Goal: Check status: Check status

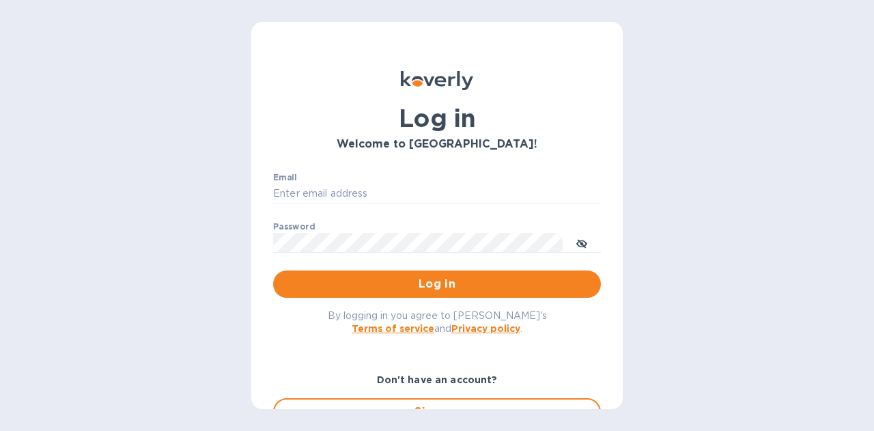
click at [403, 181] on div "Email ​" at bounding box center [437, 197] width 328 height 49
click at [406, 189] on input "Email" at bounding box center [437, 194] width 328 height 20
type input "[PERSON_NAME][EMAIL_ADDRESS][DOMAIN_NAME]"
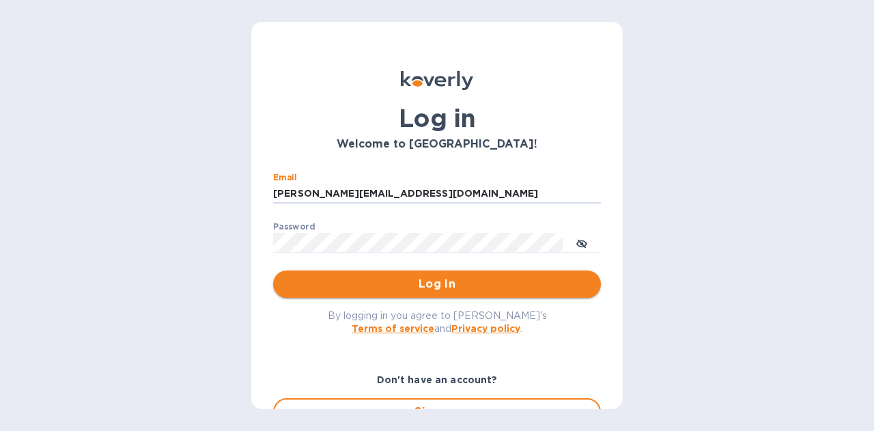
click at [440, 282] on span "Log in" at bounding box center [437, 284] width 306 height 16
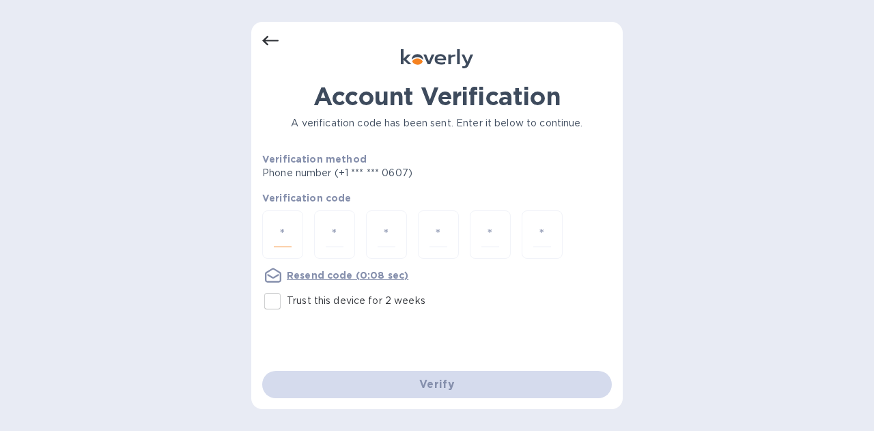
click at [274, 232] on input "number" at bounding box center [283, 234] width 18 height 25
type input "9"
type input "6"
type input "7"
type input "6"
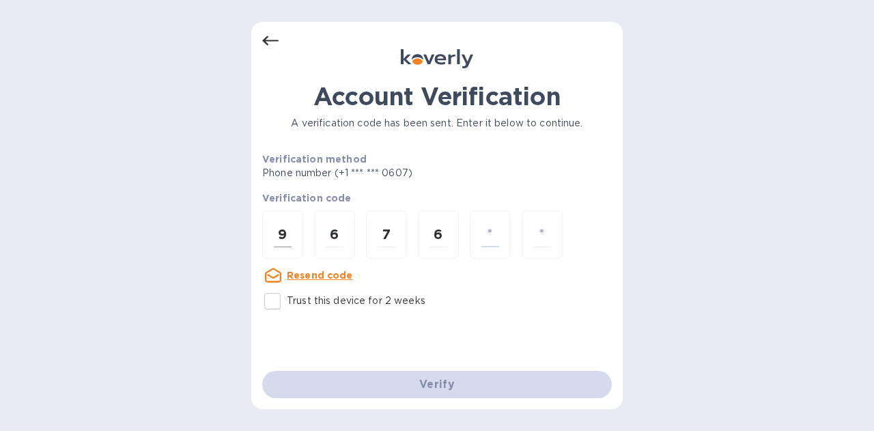
type input "7"
type input "0"
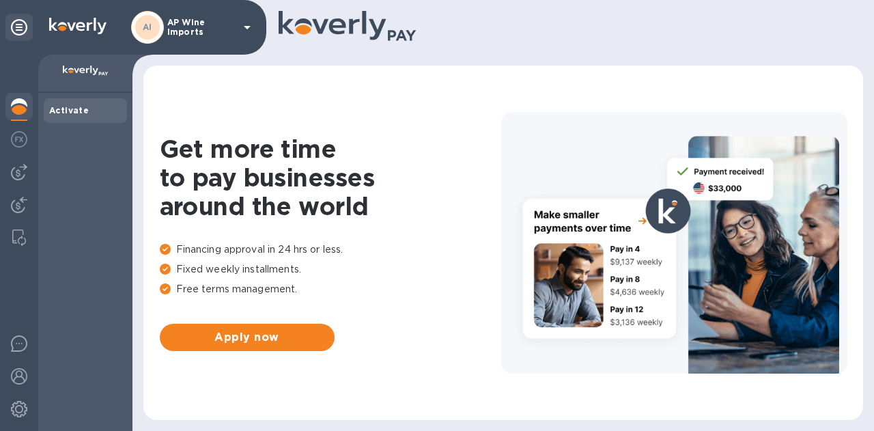
click at [211, 29] on p "AP Wine Imports" at bounding box center [201, 27] width 68 height 19
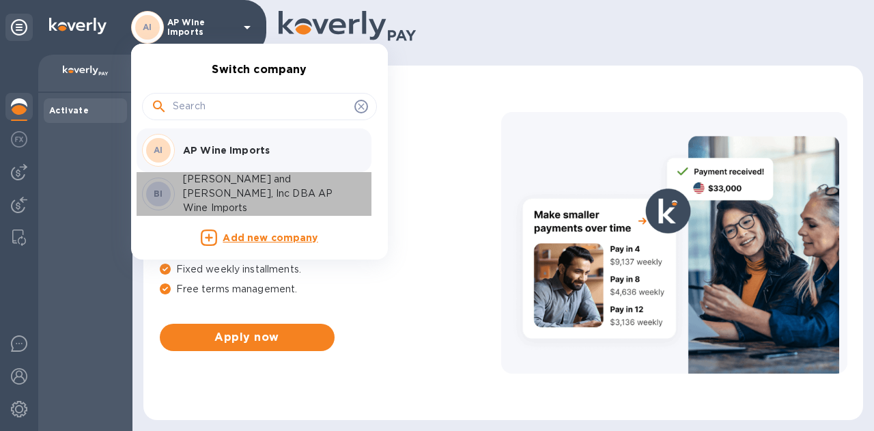
click at [217, 190] on p "Brunet and Friedberg, Inc DBA AP Wine Imports" at bounding box center [269, 193] width 172 height 43
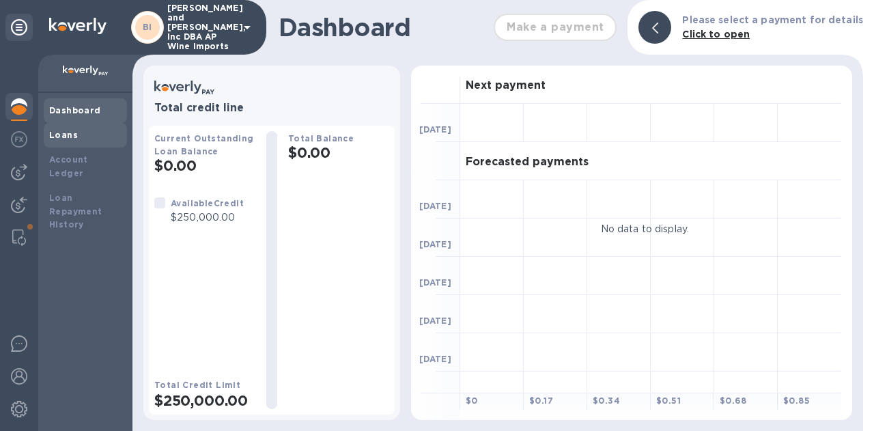
click at [57, 139] on b "Loans" at bounding box center [63, 135] width 29 height 10
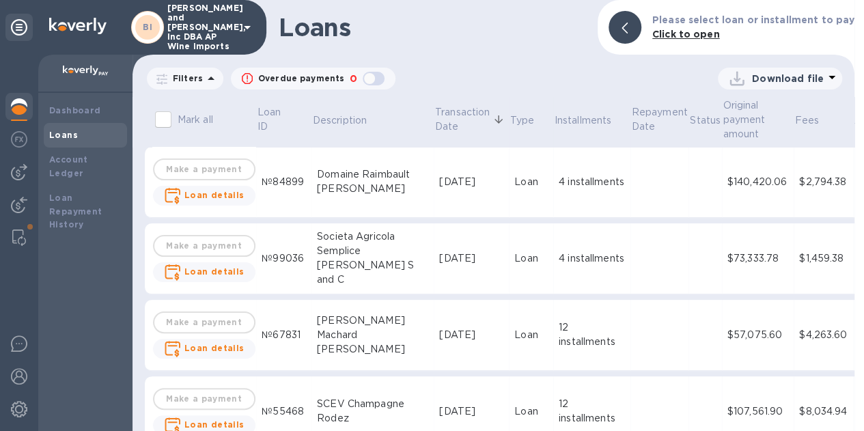
click at [823, 77] on icon at bounding box center [831, 77] width 16 height 16
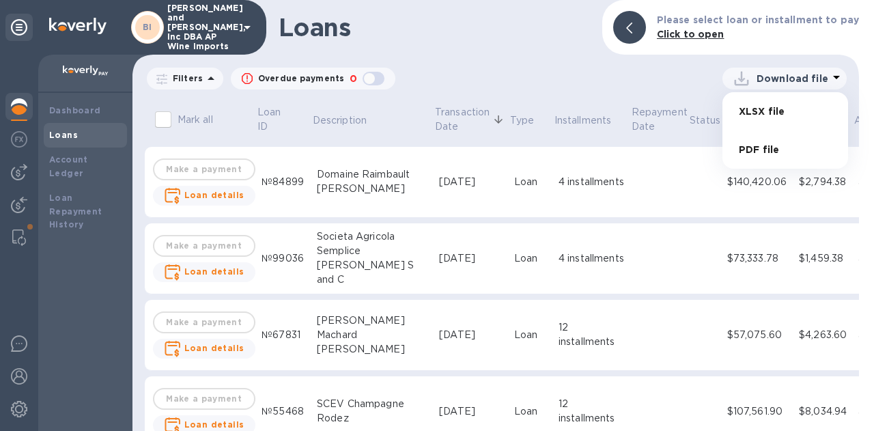
click at [823, 77] on div at bounding box center [437, 215] width 874 height 431
